Goal: Information Seeking & Learning: Learn about a topic

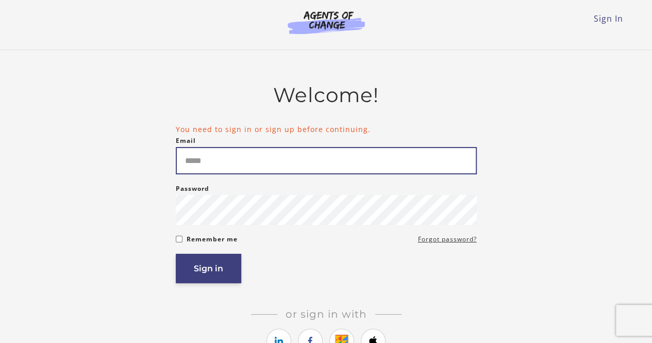
type input "**********"
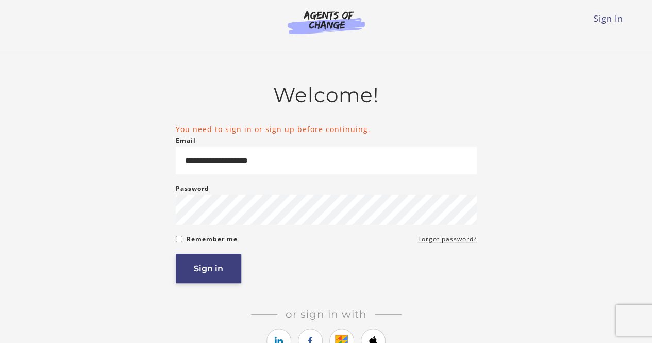
click at [204, 265] on button "Sign in" at bounding box center [208, 268] width 65 height 29
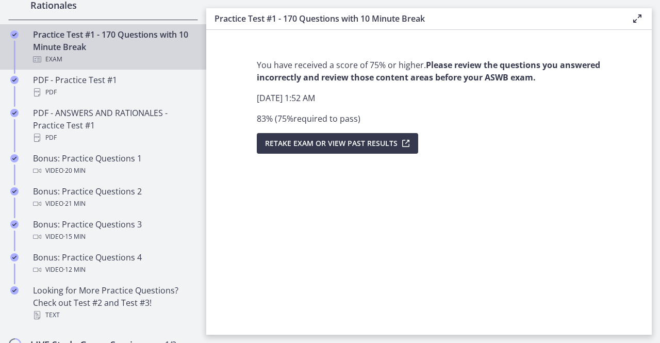
scroll to position [853, 0]
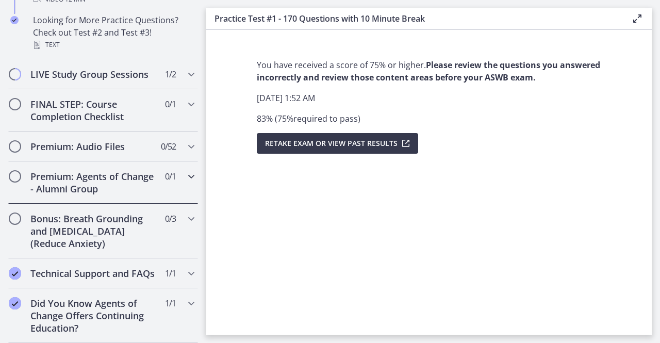
click at [156, 179] on div "Premium: Agents of Change - Alumni Group 0 / 1 Completed" at bounding box center [103, 182] width 190 height 42
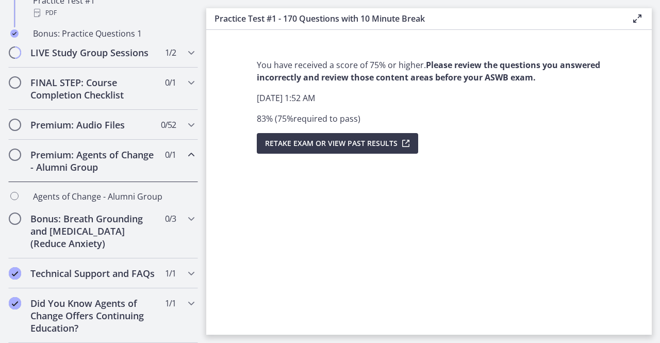
scroll to position [585, 0]
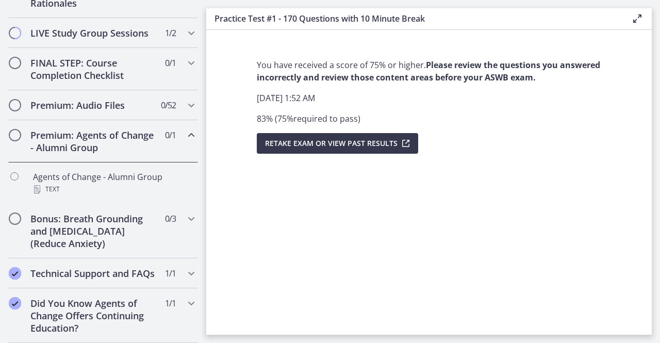
click at [12, 130] on span "Chapters" at bounding box center [15, 135] width 10 height 10
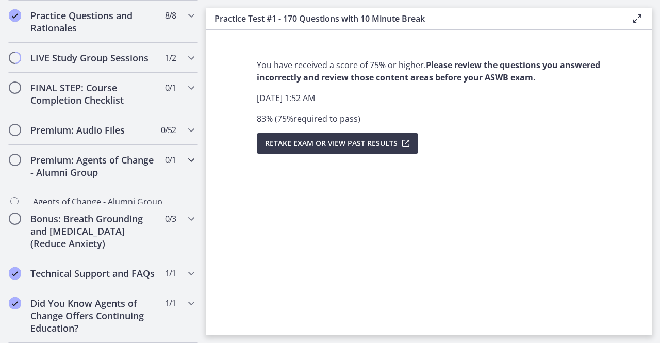
scroll to position [544, 0]
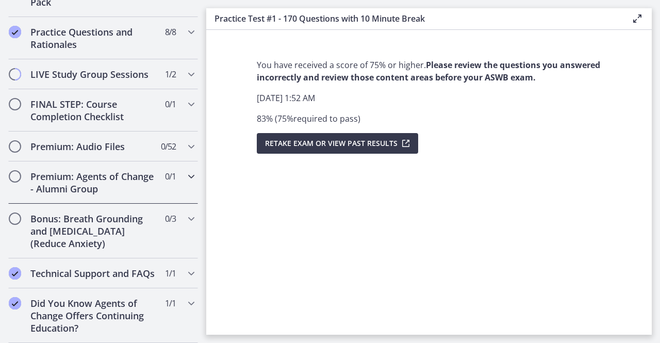
click at [30, 170] on h2 "Premium: Agents of Change - Alumni Group" at bounding box center [93, 182] width 126 height 25
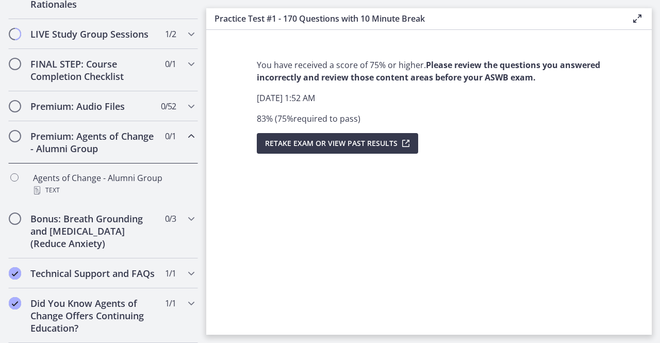
scroll to position [585, 0]
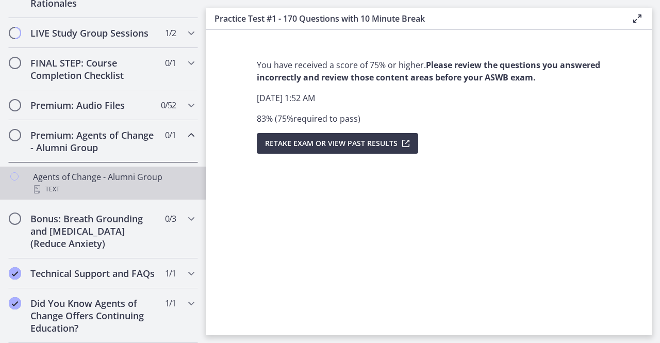
click at [64, 171] on div "Agents of Change - Alumni Group Text" at bounding box center [113, 183] width 161 height 25
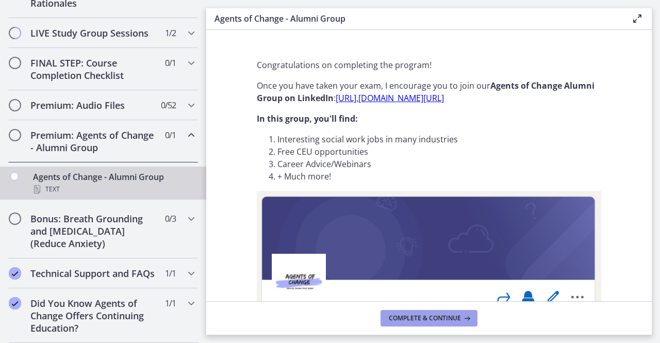
click at [408, 319] on span "Complete & continue" at bounding box center [425, 318] width 72 height 8
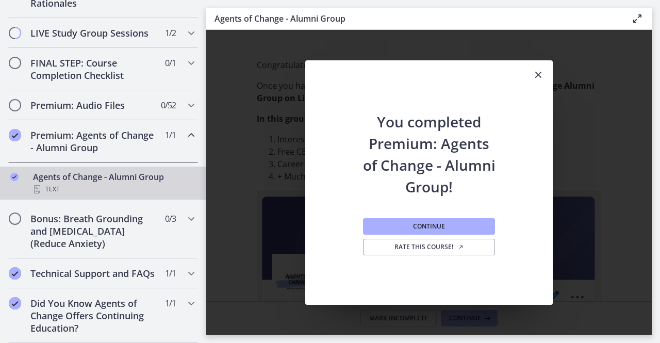
click at [541, 77] on icon "Close" at bounding box center [538, 75] width 12 height 12
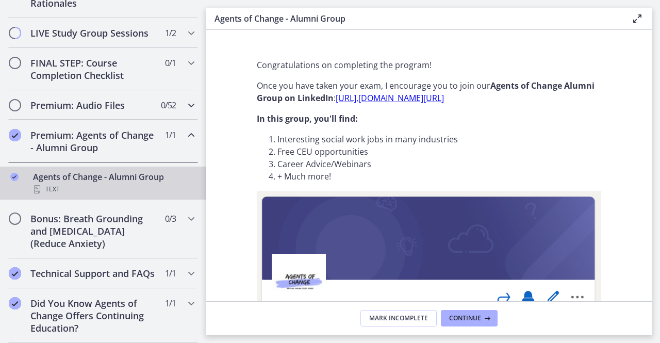
click at [98, 99] on h2 "Premium: Audio Files" at bounding box center [93, 105] width 126 height 12
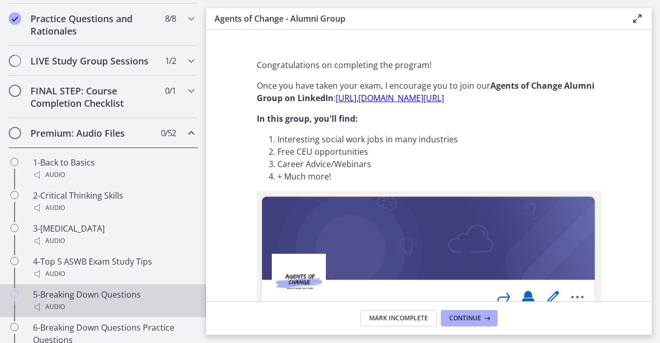
scroll to position [540, 0]
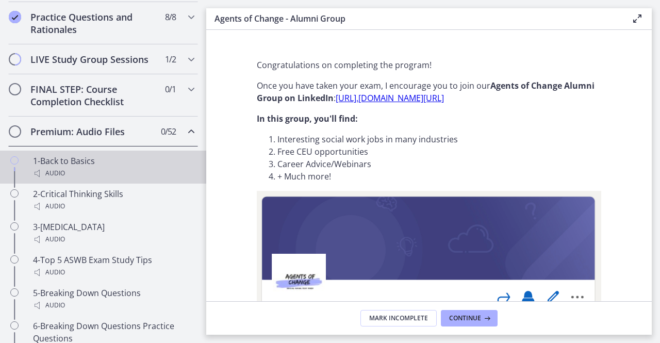
click at [71, 171] on div "1-Back to Basics Audio" at bounding box center [113, 167] width 161 height 25
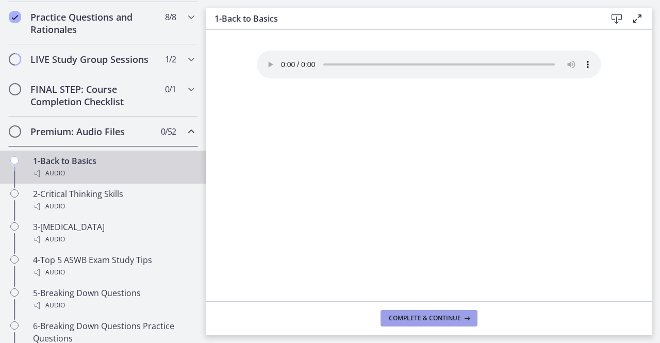
click at [410, 321] on span "Complete & continue" at bounding box center [425, 318] width 72 height 8
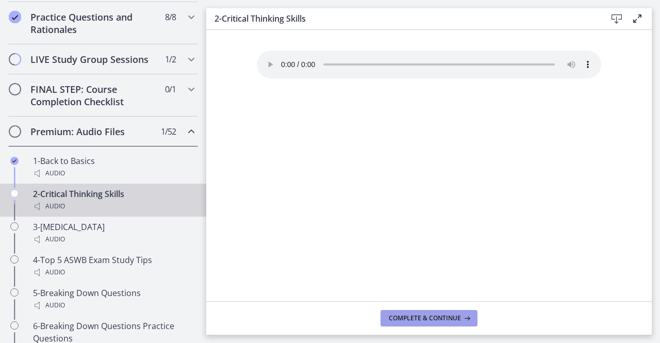
click at [410, 321] on span "Complete & continue" at bounding box center [425, 318] width 72 height 8
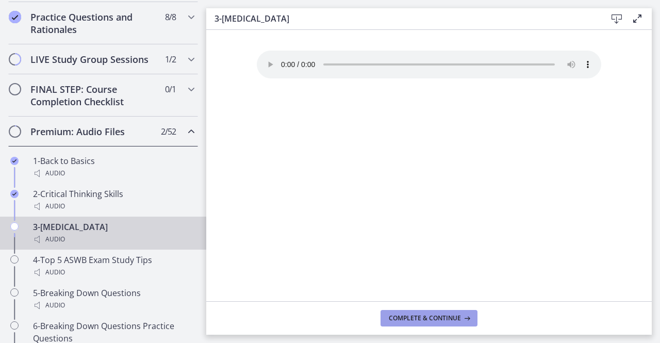
click at [410, 321] on span "Complete & continue" at bounding box center [425, 318] width 72 height 8
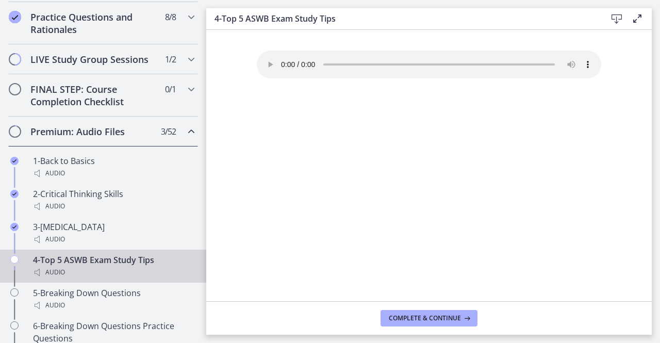
click at [18, 137] on span "Chapters" at bounding box center [15, 131] width 10 height 10
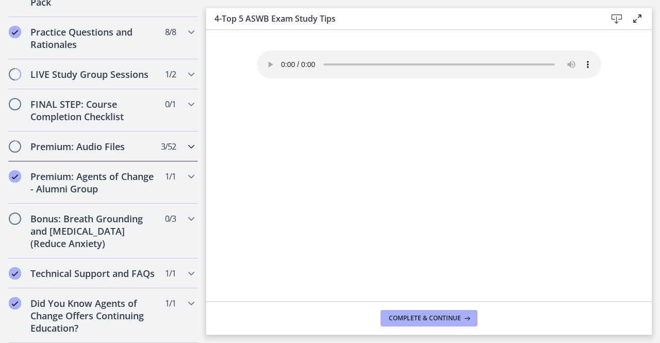
click at [18, 141] on span "Chapters" at bounding box center [15, 146] width 10 height 10
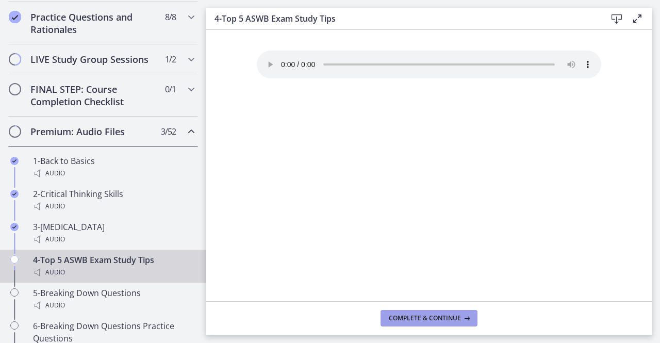
click at [440, 321] on span "Complete & continue" at bounding box center [425, 318] width 72 height 8
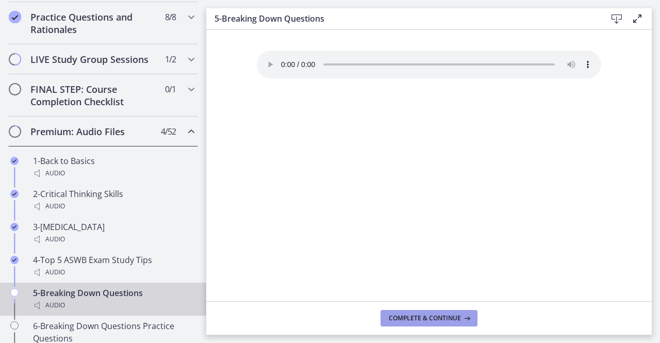
click at [440, 321] on span "Complete & continue" at bounding box center [425, 318] width 72 height 8
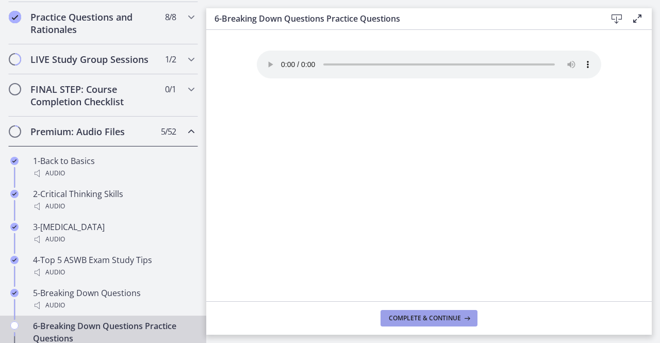
click at [440, 321] on span "Complete & continue" at bounding box center [425, 318] width 72 height 8
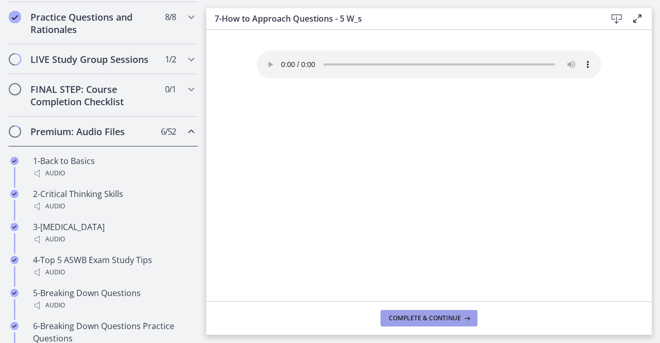
click at [440, 321] on span "Complete & continue" at bounding box center [425, 318] width 72 height 8
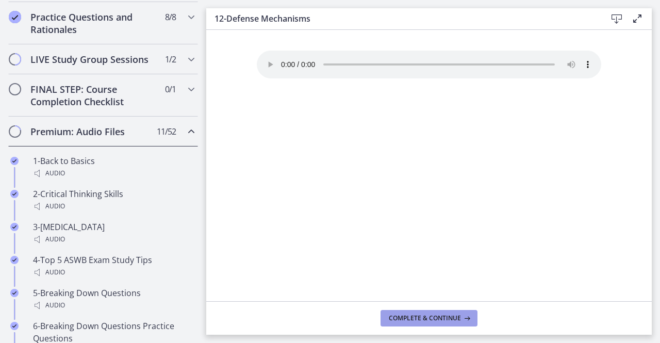
click at [440, 321] on span "Complete & continue" at bounding box center [425, 318] width 72 height 8
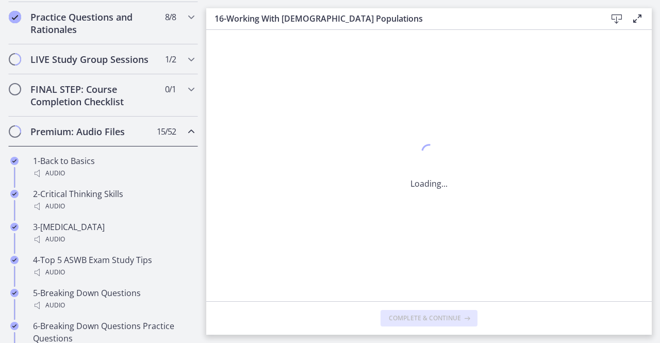
click at [440, 321] on span "Complete & continue" at bounding box center [425, 318] width 72 height 8
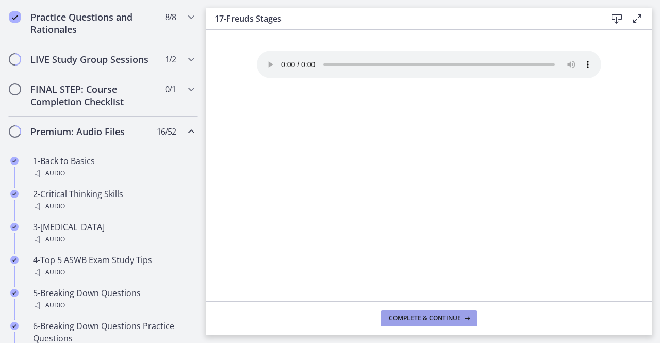
click at [440, 321] on span "Complete & continue" at bounding box center [425, 318] width 72 height 8
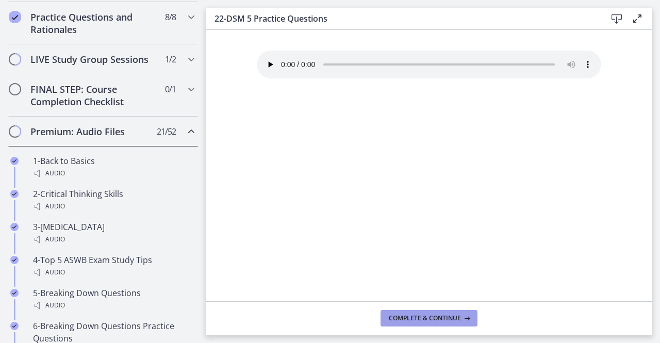
click at [440, 321] on span "Complete & continue" at bounding box center [425, 318] width 72 height 8
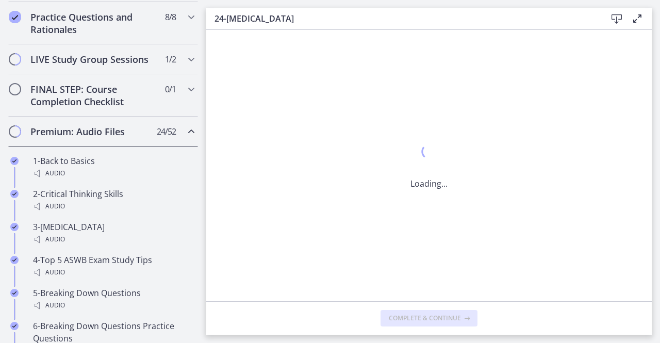
click at [440, 321] on span "Complete & continue" at bounding box center [425, 318] width 72 height 8
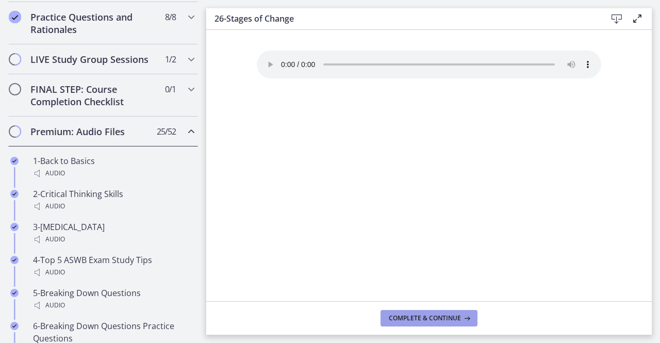
click at [440, 321] on span "Complete & continue" at bounding box center [425, 318] width 72 height 8
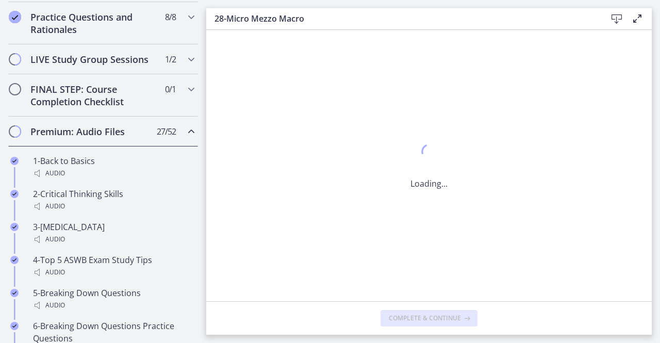
click at [440, 321] on span "Complete & continue" at bounding box center [425, 318] width 72 height 8
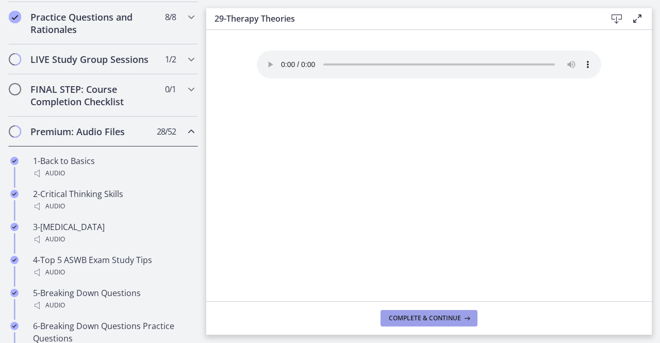
click at [440, 321] on span "Complete & continue" at bounding box center [425, 318] width 72 height 8
click at [442, 323] on button "Complete & continue" at bounding box center [428, 318] width 97 height 16
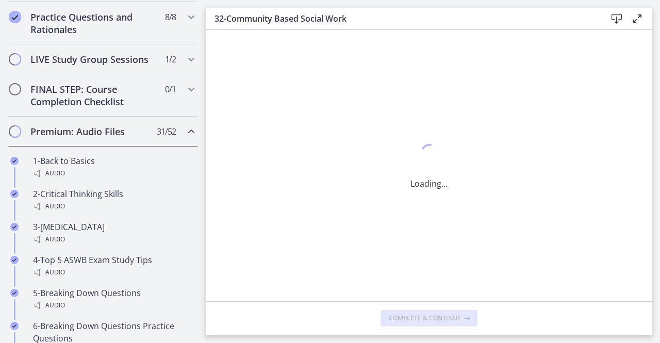
click at [442, 323] on button "Complete & continue" at bounding box center [428, 318] width 97 height 16
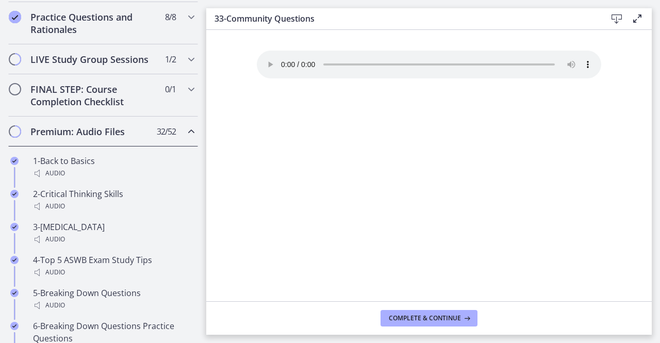
click at [442, 323] on button "Complete & continue" at bounding box center [428, 318] width 97 height 16
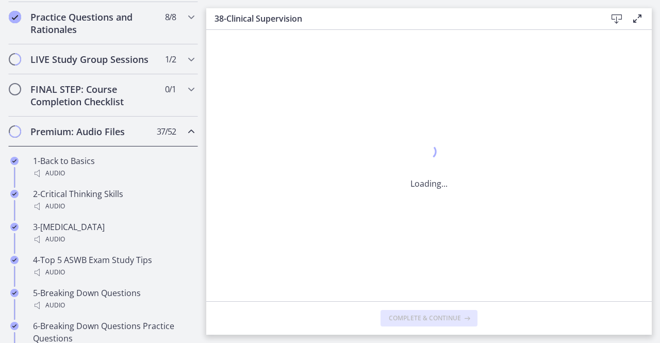
click at [442, 323] on button "Complete & continue" at bounding box center [428, 318] width 97 height 16
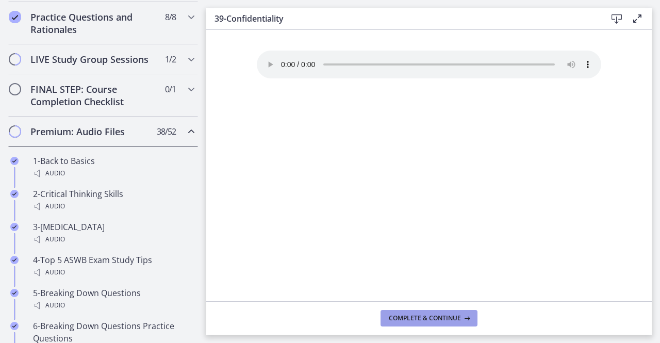
click at [442, 323] on button "Complete & continue" at bounding box center [428, 318] width 97 height 16
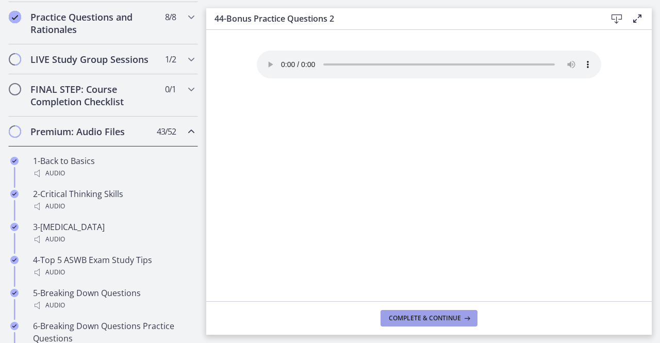
click at [442, 323] on button "Complete & continue" at bounding box center [428, 318] width 97 height 16
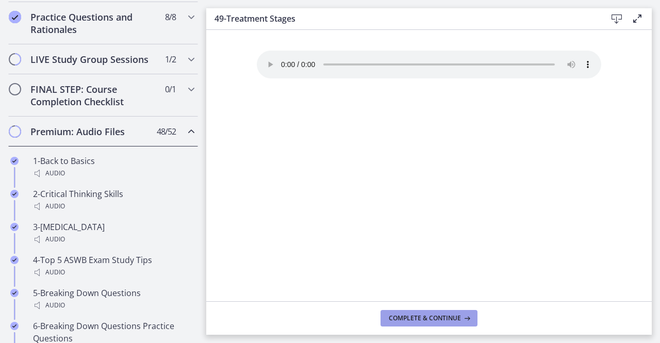
click at [442, 323] on button "Complete & continue" at bounding box center [428, 318] width 97 height 16
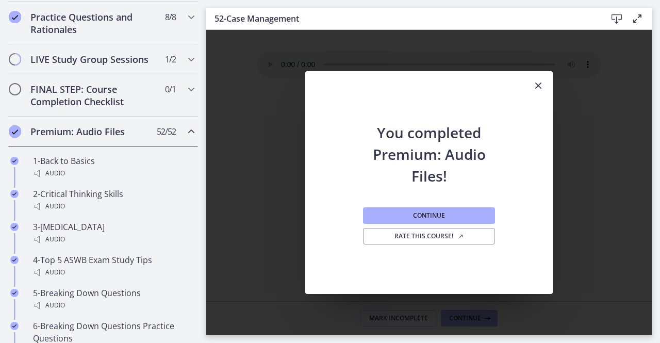
click at [536, 82] on icon "Close" at bounding box center [538, 85] width 12 height 12
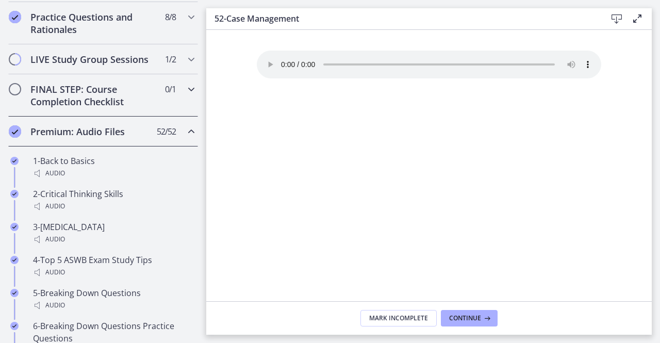
click at [173, 95] on div "FINAL STEP: Course Completion Checklist 0 / 1 Completed" at bounding box center [103, 95] width 190 height 42
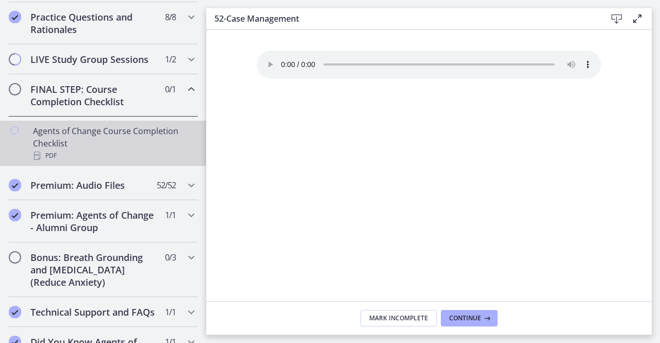
click at [151, 139] on div "Agents of Change Course Completion Checklist PDF" at bounding box center [113, 143] width 161 height 37
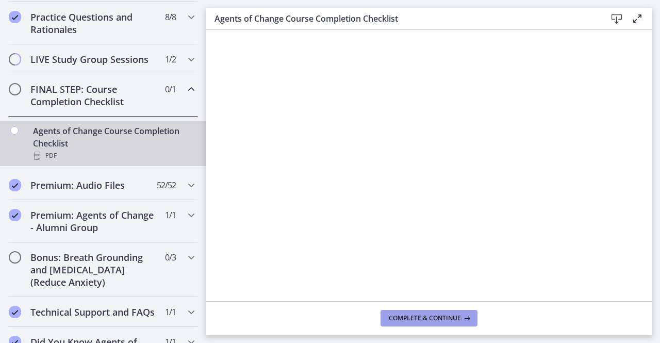
click at [417, 311] on button "Complete & continue" at bounding box center [428, 318] width 97 height 16
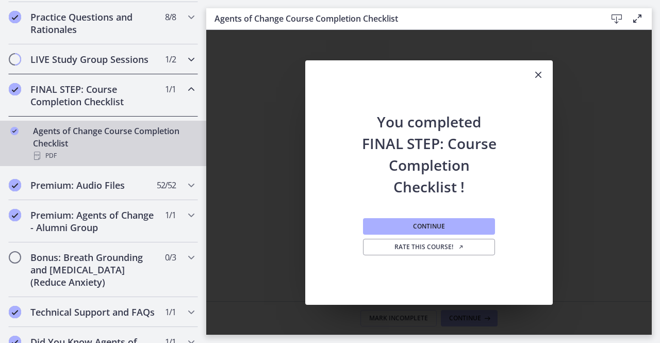
click at [110, 65] on h2 "LIVE Study Group Sessions" at bounding box center [93, 59] width 126 height 12
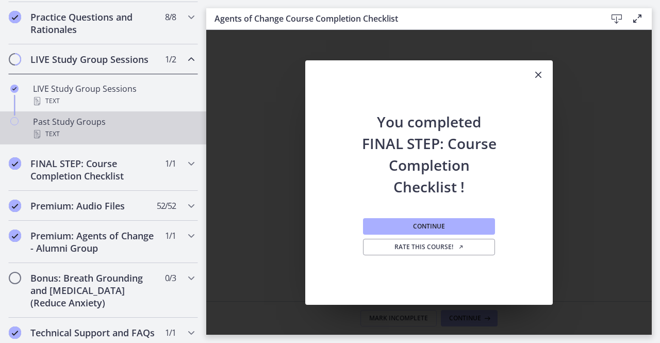
click at [123, 130] on div "Past Study Groups Text" at bounding box center [113, 127] width 161 height 25
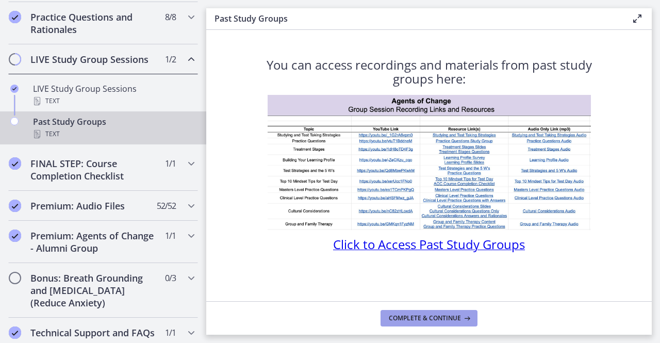
click at [415, 321] on span "Complete & continue" at bounding box center [425, 318] width 72 height 8
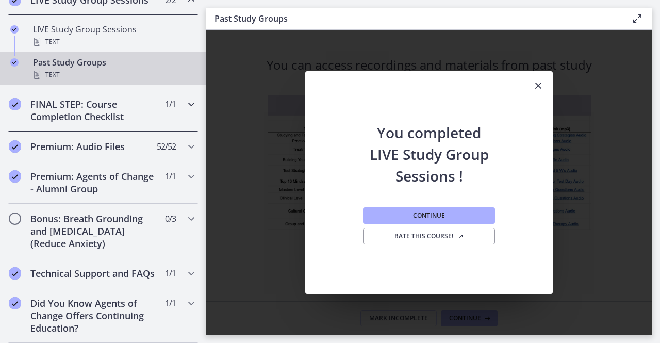
scroll to position [617, 0]
click at [99, 227] on h2 "Bonus: Breath Grounding and [MEDICAL_DATA] (Reduce Anxiety)" at bounding box center [93, 230] width 126 height 37
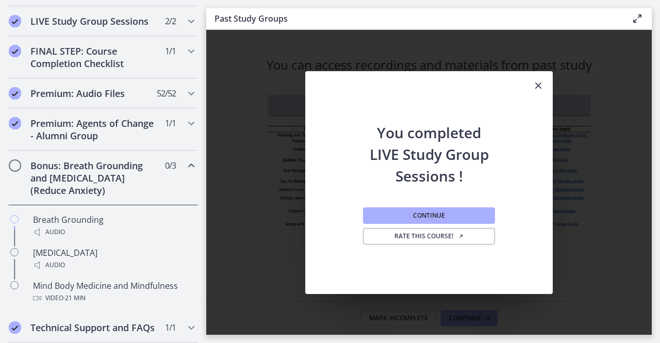
scroll to position [577, 0]
click at [21, 174] on div "Bonus: Breath Grounding and [MEDICAL_DATA] (Reduce Anxiety) 0 / 3 Completed" at bounding box center [103, 178] width 190 height 55
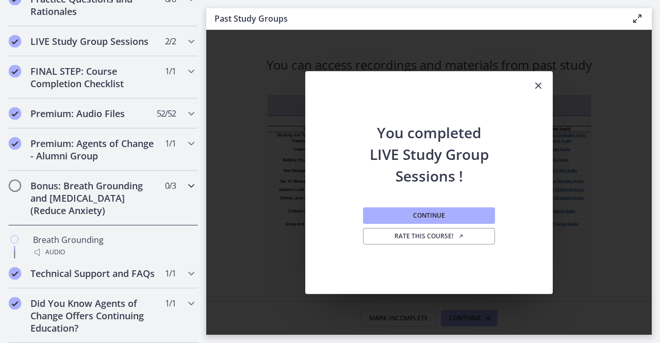
scroll to position [544, 0]
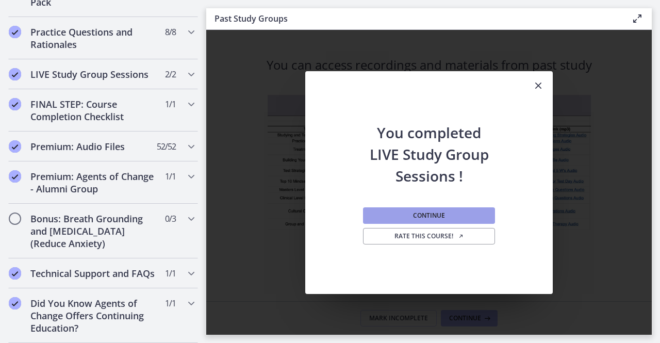
click at [422, 217] on span "Continue" at bounding box center [429, 215] width 32 height 8
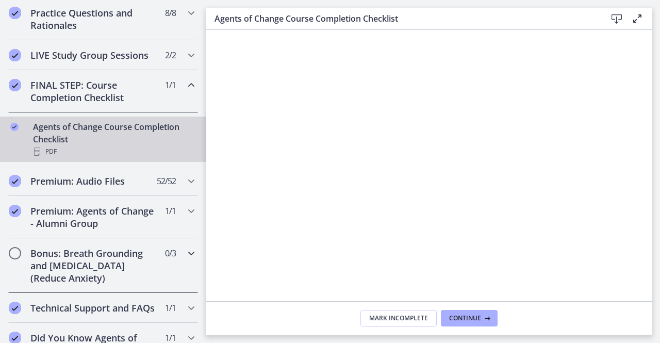
click at [65, 265] on h2 "Bonus: Breath Grounding and [MEDICAL_DATA] (Reduce Anxiety)" at bounding box center [93, 265] width 126 height 37
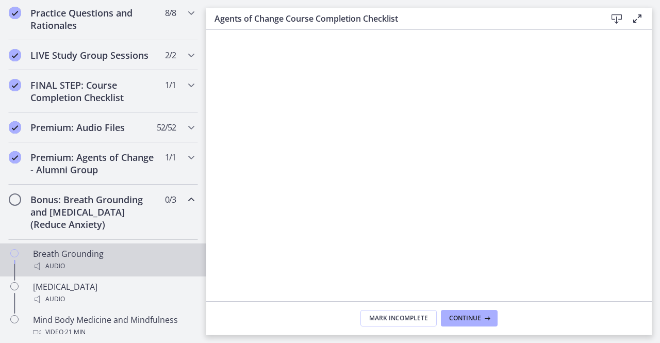
click at [69, 271] on div "Audio" at bounding box center [113, 266] width 161 height 12
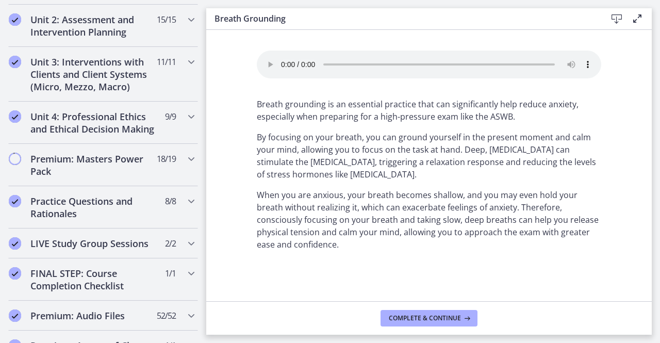
scroll to position [355, 0]
click at [88, 187] on div "Premium: Masters Power Pack 18 / 19 Completed" at bounding box center [103, 165] width 190 height 42
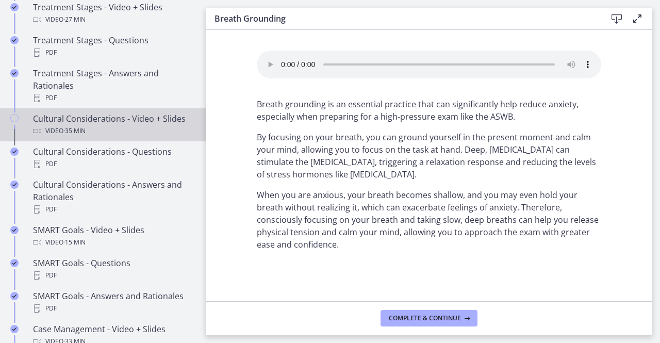
scroll to position [684, 0]
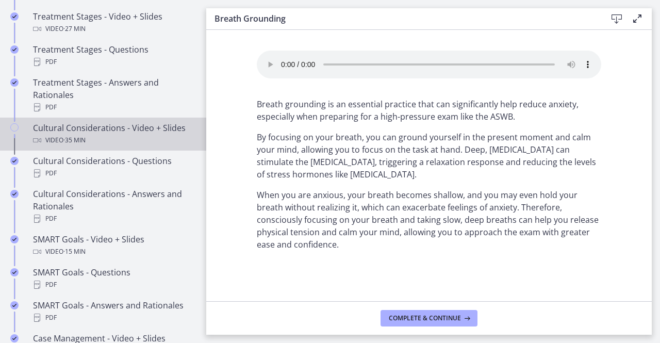
click at [114, 132] on div "Cultural Considerations - Video + Slides Video · 35 min" at bounding box center [113, 134] width 161 height 25
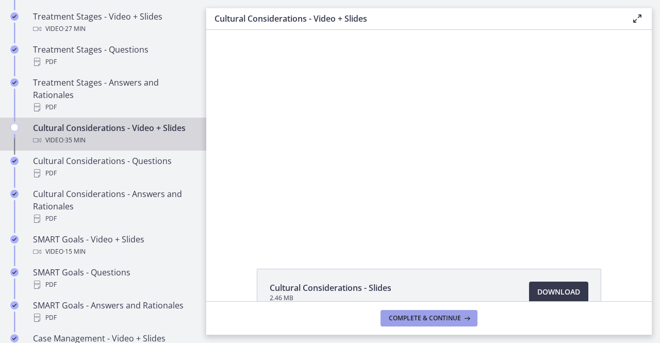
click at [392, 315] on span "Complete & continue" at bounding box center [425, 318] width 72 height 8
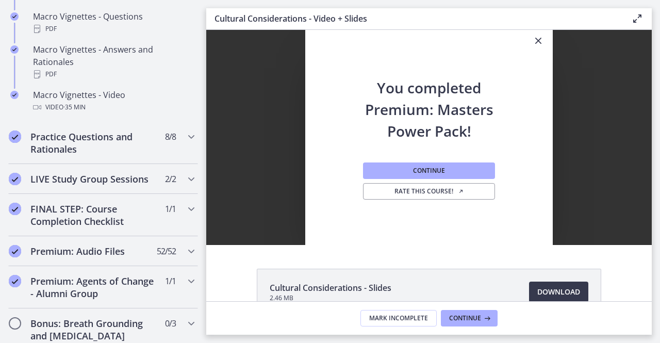
scroll to position [1253, 0]
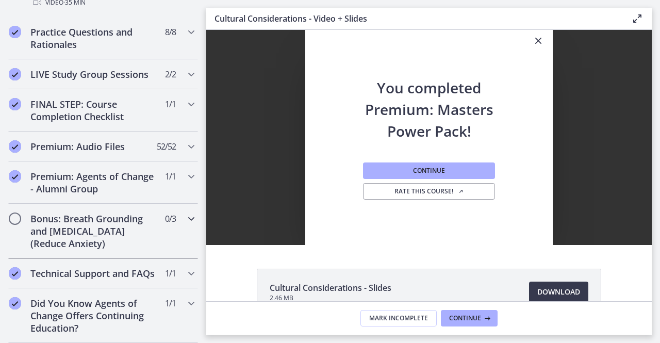
click at [67, 218] on h2 "Bonus: Breath Grounding and [MEDICAL_DATA] (Reduce Anxiety)" at bounding box center [93, 230] width 126 height 37
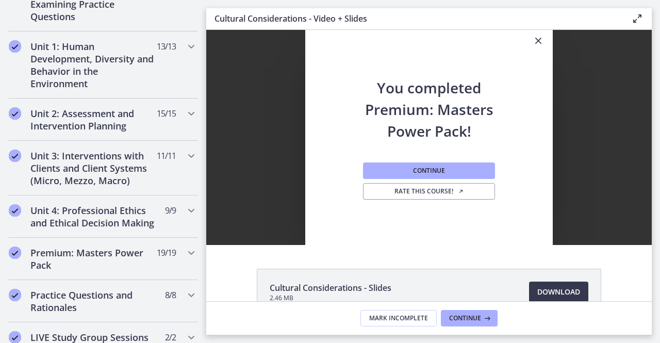
scroll to position [261, 0]
click at [81, 268] on h2 "Premium: Masters Power Pack" at bounding box center [93, 259] width 126 height 25
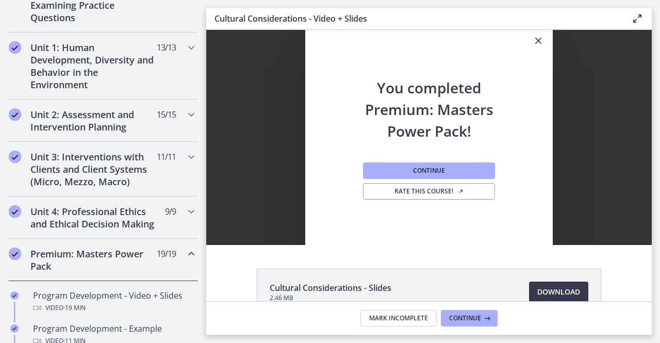
click at [81, 268] on h2 "Premium: Masters Power Pack" at bounding box center [93, 259] width 126 height 25
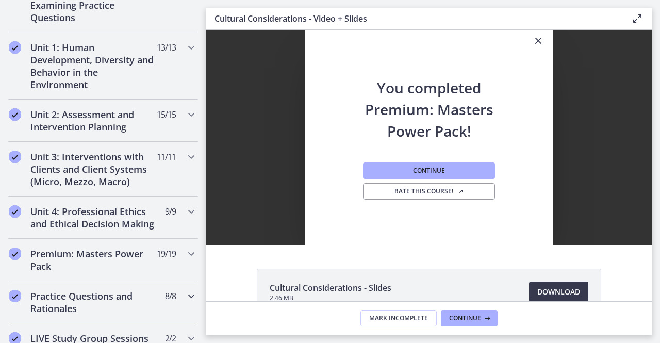
click at [85, 307] on h2 "Practice Questions and Rationales" at bounding box center [93, 302] width 126 height 25
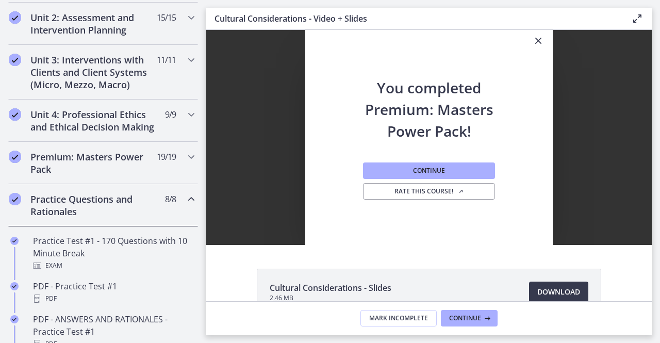
scroll to position [358, 0]
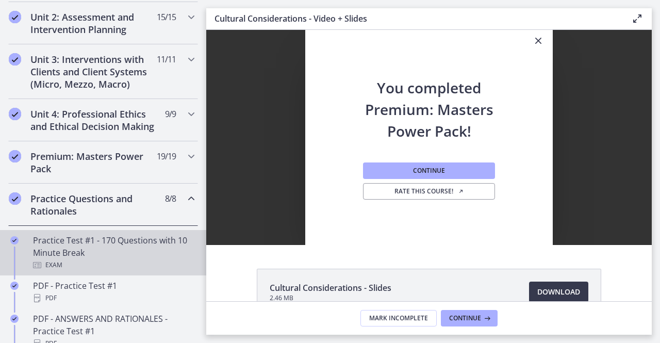
click at [87, 268] on div "Exam" at bounding box center [113, 265] width 161 height 12
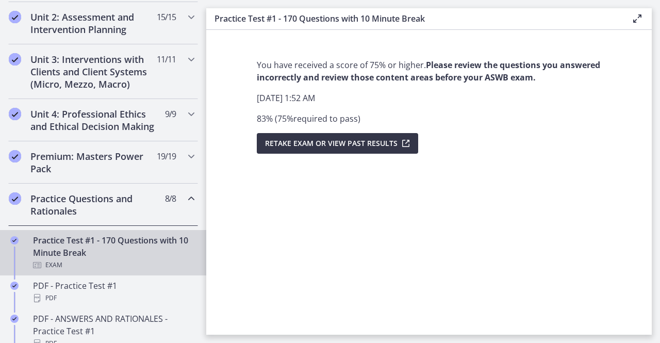
click at [406, 143] on icon "submit" at bounding box center [404, 143] width 14 height 12
